Goal: Check status: Check status

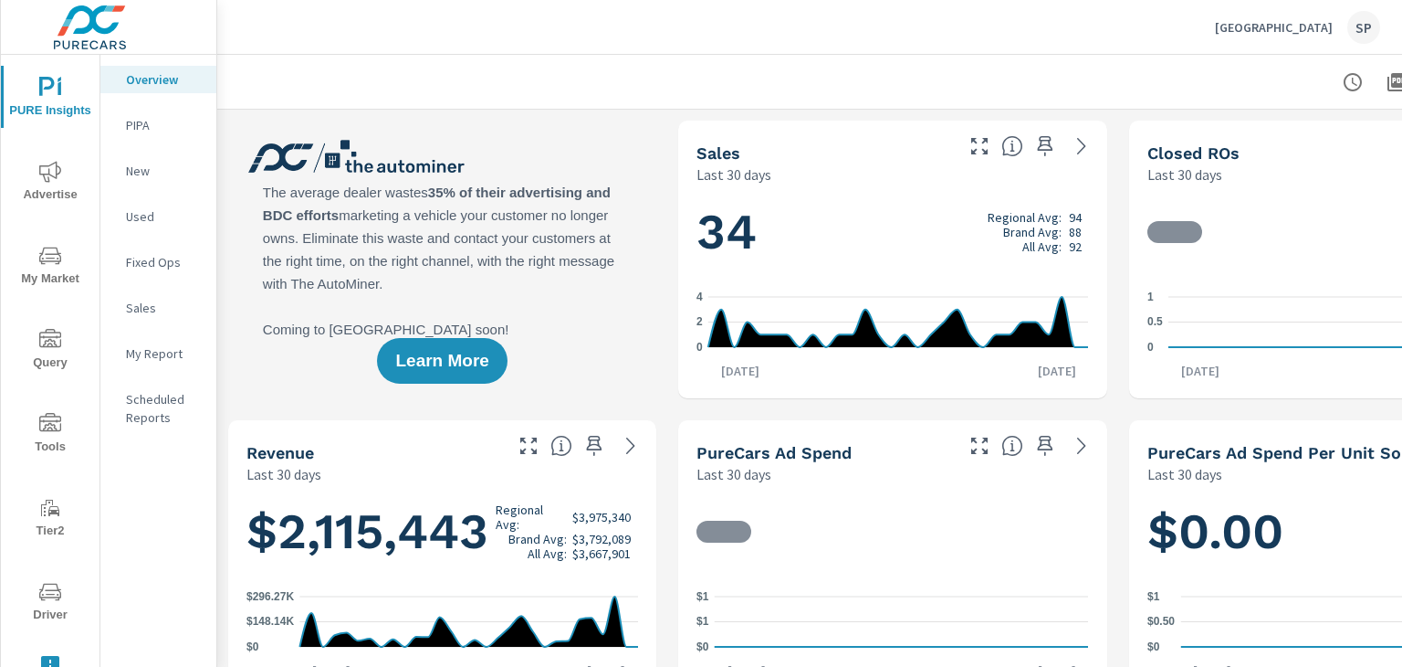
click at [37, 604] on span "Driver" at bounding box center [50, 603] width 88 height 45
